Goal: Task Accomplishment & Management: Use online tool/utility

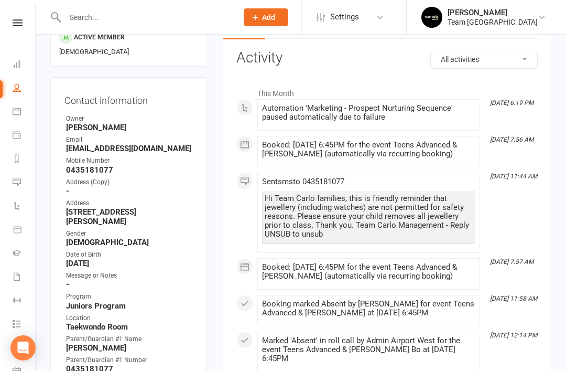
click at [17, 179] on icon at bounding box center [17, 182] width 8 height 8
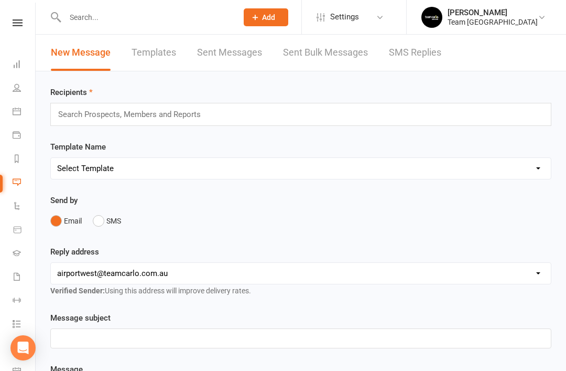
click at [413, 56] on link "SMS Replies" at bounding box center [415, 53] width 52 height 36
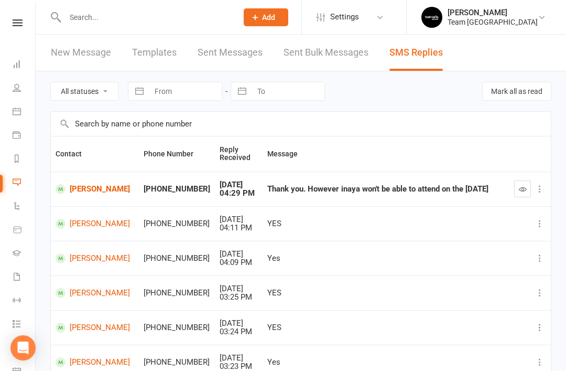
click at [19, 255] on icon at bounding box center [17, 253] width 8 height 8
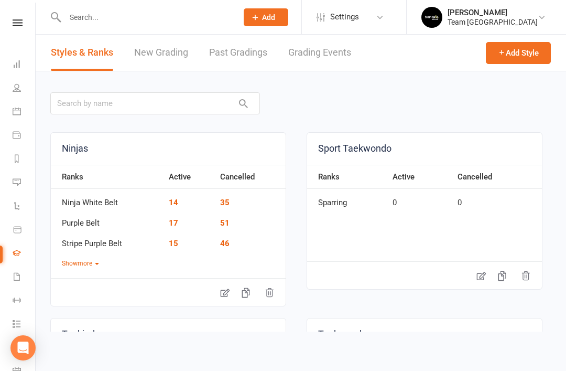
click at [335, 60] on link "Grading Events" at bounding box center [319, 53] width 63 height 36
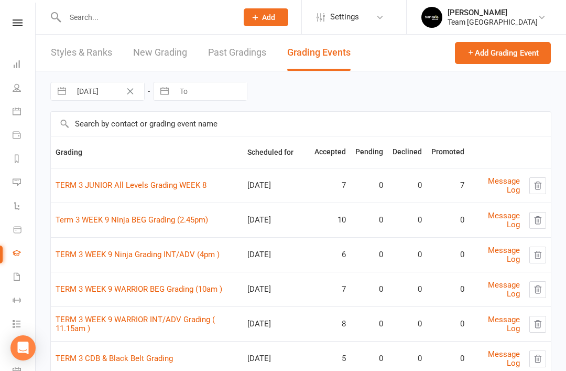
click at [196, 185] on link "TERM 3 JUNIOR All Levels Grading WEEK 8" at bounding box center [131, 184] width 151 height 9
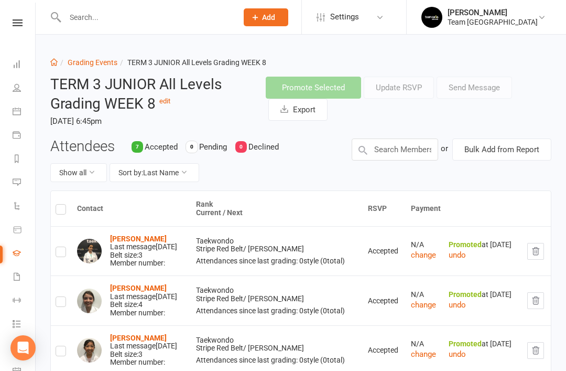
click at [308, 107] on button "Export" at bounding box center [298, 110] width 59 height 22
click at [92, 59] on link "Grading Events" at bounding box center [93, 62] width 50 height 8
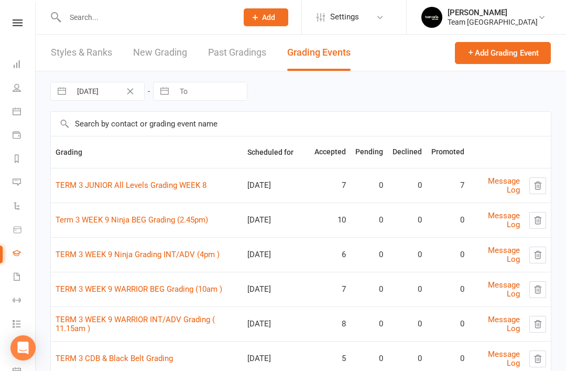
scroll to position [5, 0]
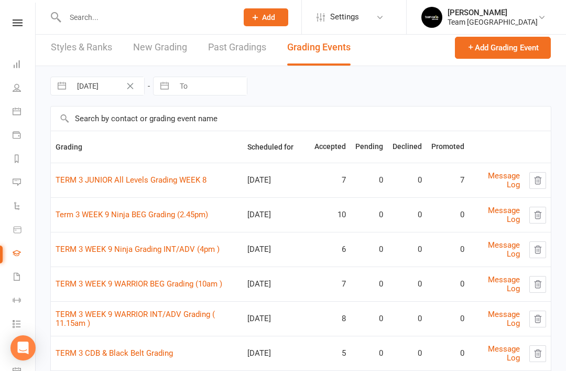
click at [152, 212] on link "Term 3 WEEK 9 Ninja BEG Grading (2.45pm)" at bounding box center [132, 214] width 153 height 9
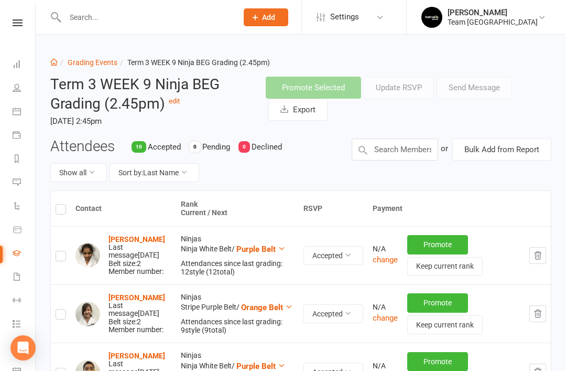
click at [301, 113] on button "Export" at bounding box center [298, 110] width 59 height 22
click at [101, 58] on link "Grading Events" at bounding box center [93, 62] width 50 height 8
click at [99, 62] on link "Grading Events" at bounding box center [93, 62] width 50 height 8
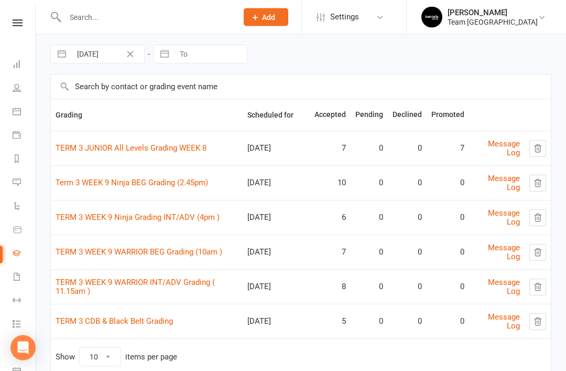
scroll to position [37, 0]
click at [152, 215] on link "TERM 3 WEEK 9 Ninja Grading INT/ADV (4pm )" at bounding box center [138, 216] width 164 height 9
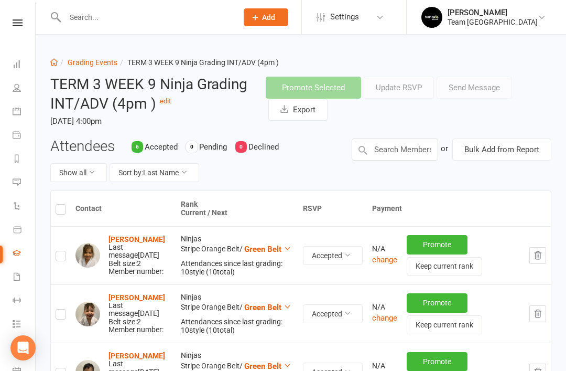
click at [297, 113] on button "Export" at bounding box center [298, 110] width 59 height 22
click at [96, 66] on link "Grading Events" at bounding box center [93, 62] width 50 height 8
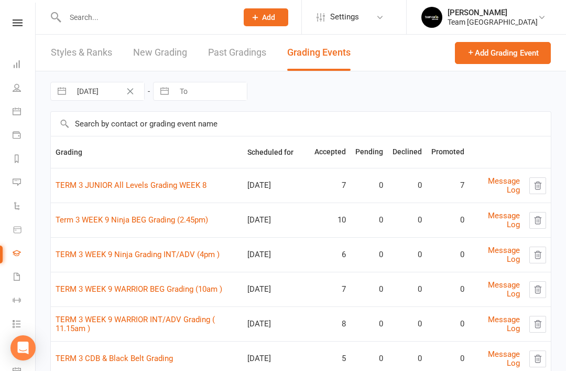
click at [175, 185] on link "TERM 3 JUNIOR All Levels Grading WEEK 8" at bounding box center [131, 184] width 151 height 9
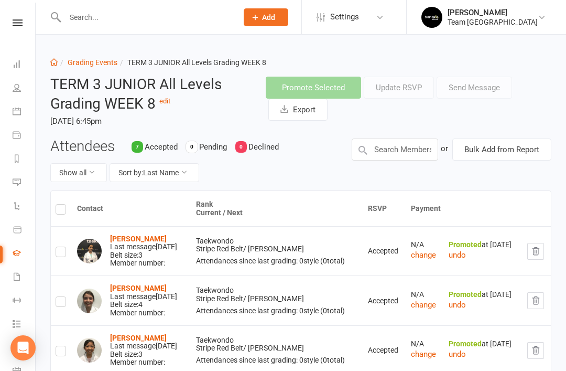
click at [94, 59] on link "Grading Events" at bounding box center [93, 62] width 50 height 8
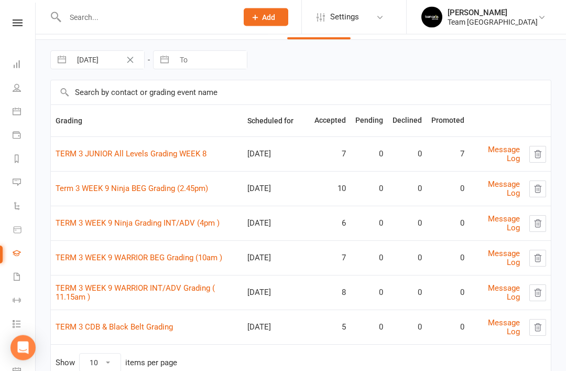
scroll to position [35, 0]
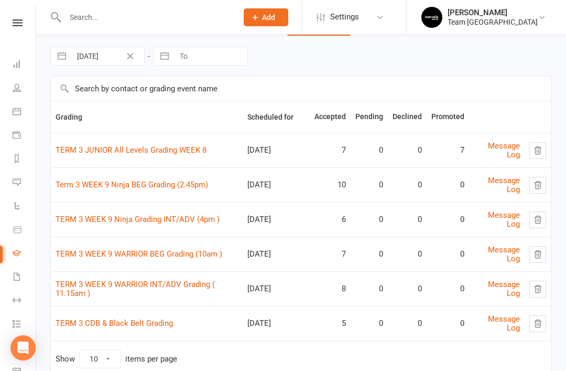
click at [159, 255] on link "TERM 3 WEEK 9 WARRIOR BEG Grading (10am )" at bounding box center [139, 253] width 167 height 9
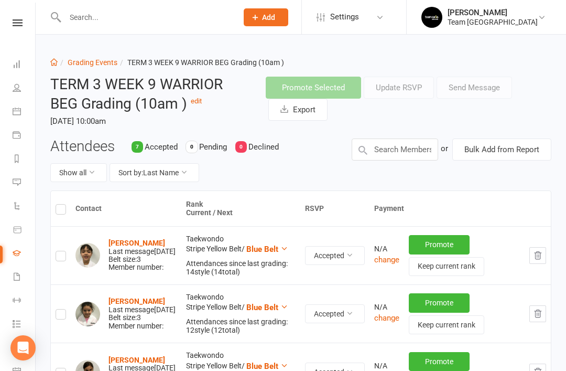
click at [302, 111] on button "Export" at bounding box center [298, 110] width 59 height 22
click at [106, 59] on link "Grading Events" at bounding box center [93, 62] width 50 height 8
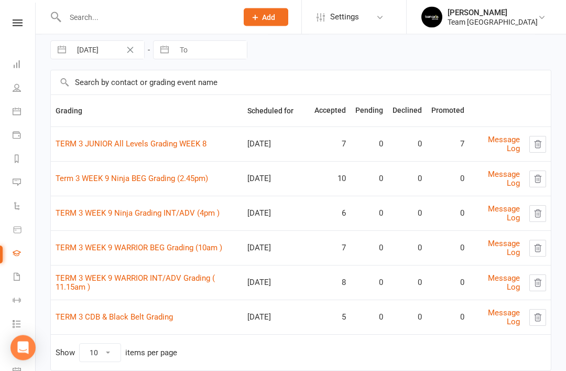
scroll to position [44, 0]
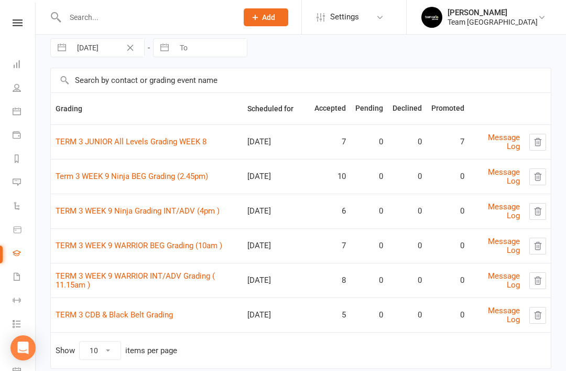
click at [140, 274] on link "TERM 3 WEEK 9 WARRIOR INT/ADV Grading ( 11.15am )" at bounding box center [135, 280] width 159 height 18
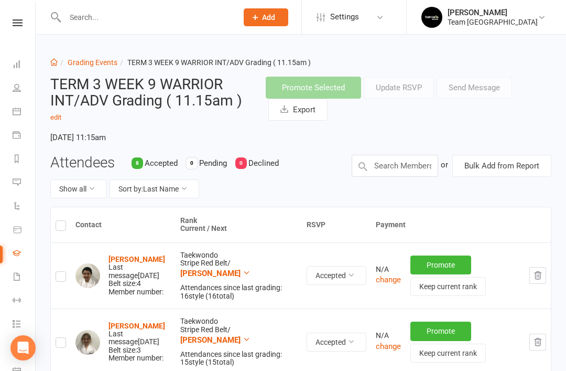
click at [300, 114] on button "Export" at bounding box center [298, 110] width 59 height 22
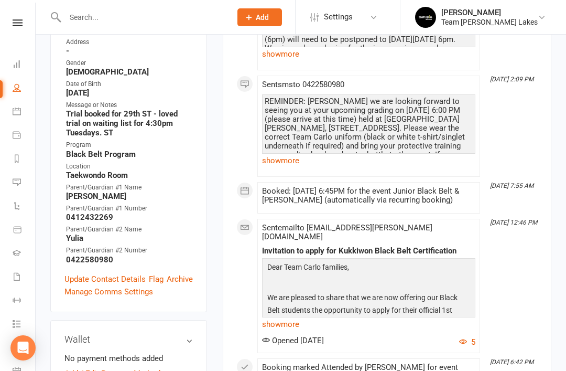
click at [18, 255] on icon at bounding box center [17, 253] width 8 height 8
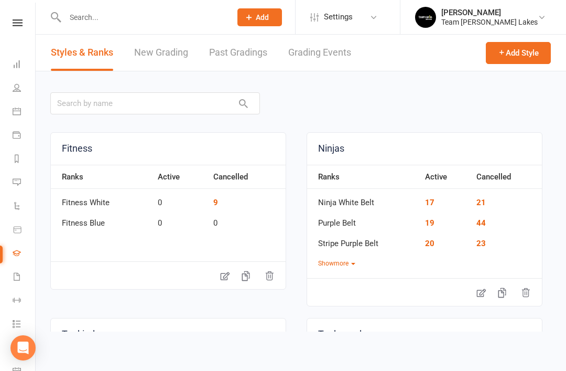
click at [327, 59] on link "Grading Events" at bounding box center [319, 53] width 63 height 36
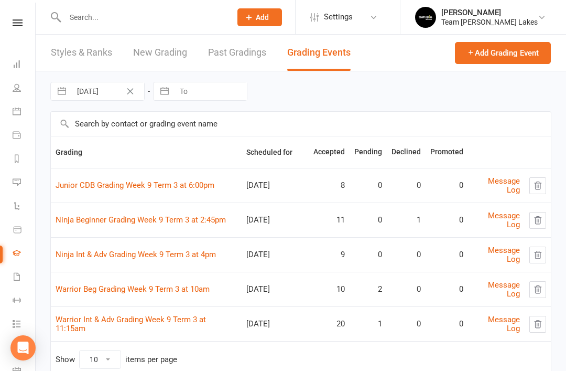
click at [167, 221] on link "Ninja Beginner Grading Week 9 Term 3 at 2:45pm" at bounding box center [141, 219] width 170 height 9
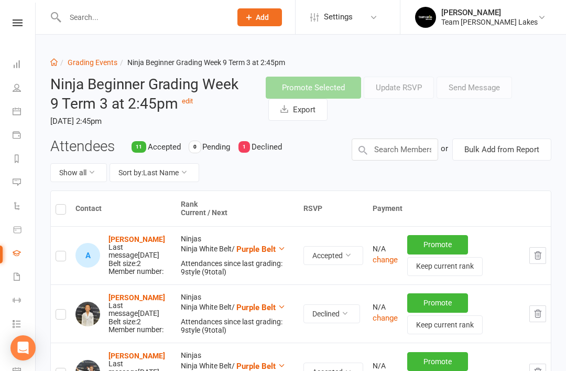
click at [295, 113] on button "Export" at bounding box center [298, 110] width 59 height 22
click at [101, 66] on link "Grading Events" at bounding box center [93, 62] width 50 height 8
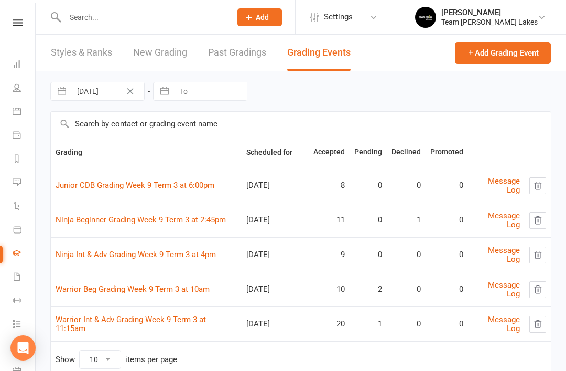
click at [157, 255] on link "Ninja Int & Adv Grading Week 9 Term 3 at 4pm" at bounding box center [136, 254] width 161 height 9
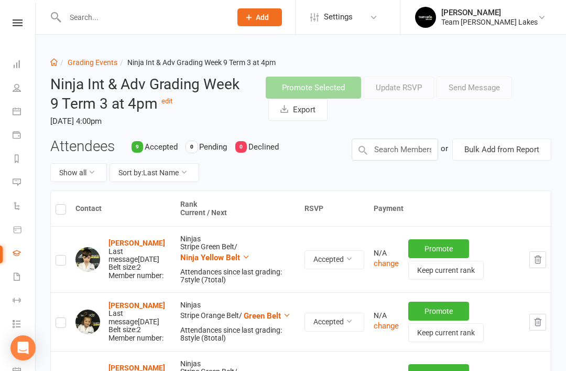
click at [302, 111] on button "Export" at bounding box center [298, 110] width 59 height 22
click at [98, 65] on link "Grading Events" at bounding box center [93, 62] width 50 height 8
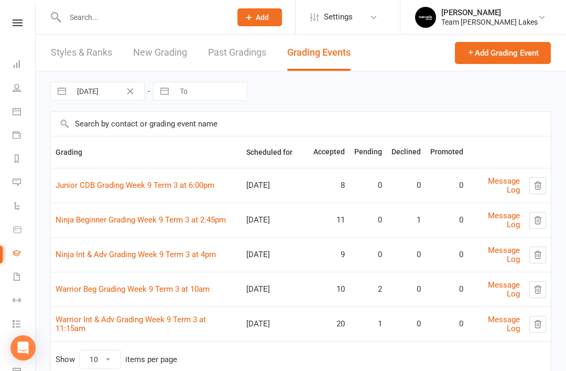
click at [178, 285] on link "Warrior Beg Grading Week 9 Term 3 at 10am" at bounding box center [133, 288] width 154 height 9
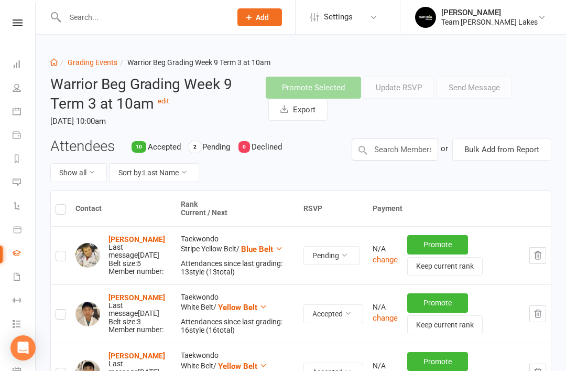
click at [302, 111] on button "Export" at bounding box center [298, 110] width 59 height 22
click at [101, 59] on link "Grading Events" at bounding box center [93, 62] width 50 height 8
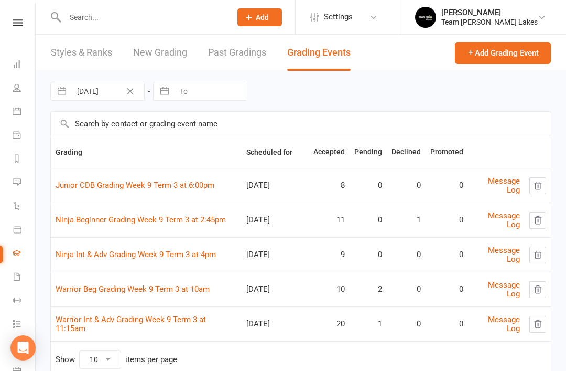
click at [145, 320] on link "Warrior Int & Adv Grading Week 9 Term 3 at 11:15am" at bounding box center [131, 324] width 151 height 18
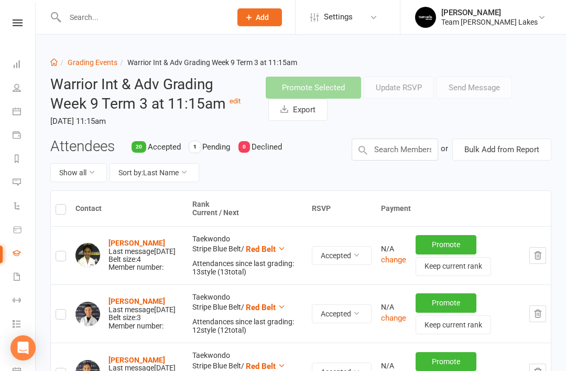
click at [306, 109] on button "Export" at bounding box center [298, 110] width 59 height 22
click at [91, 64] on link "Grading Events" at bounding box center [93, 62] width 50 height 8
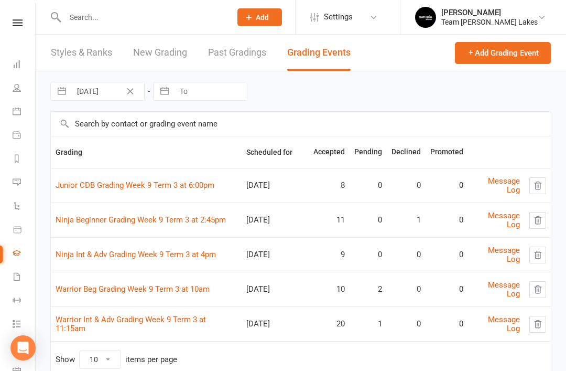
click at [188, 186] on link "Junior CDB Grading Week 9 Term 3 at 6:00pm" at bounding box center [135, 184] width 159 height 9
